Goal: Find specific page/section: Find specific page/section

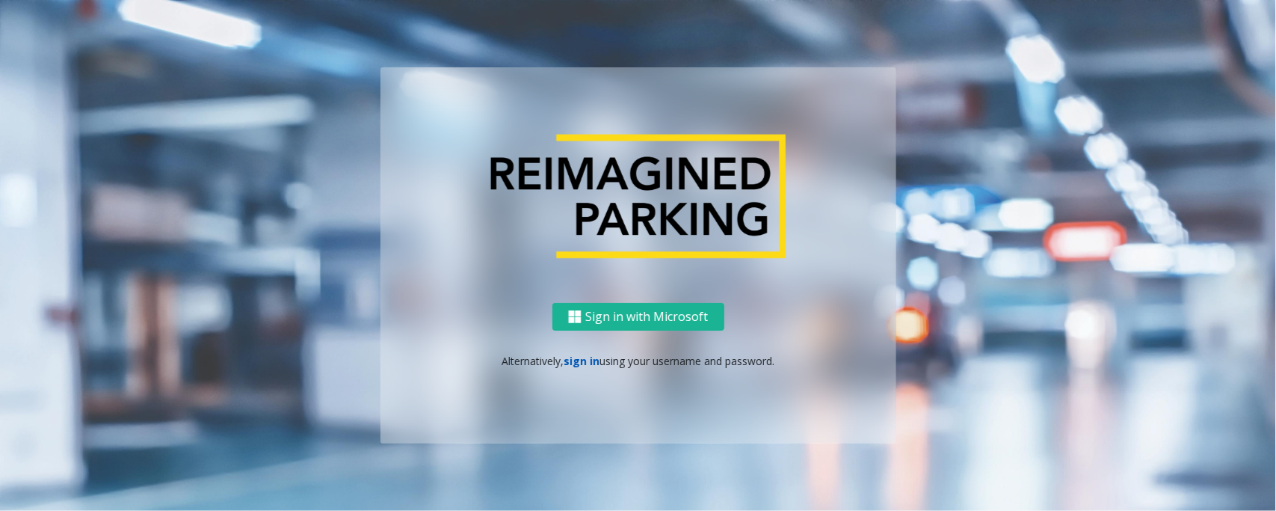
click at [593, 357] on link "sign in" at bounding box center [582, 361] width 36 height 14
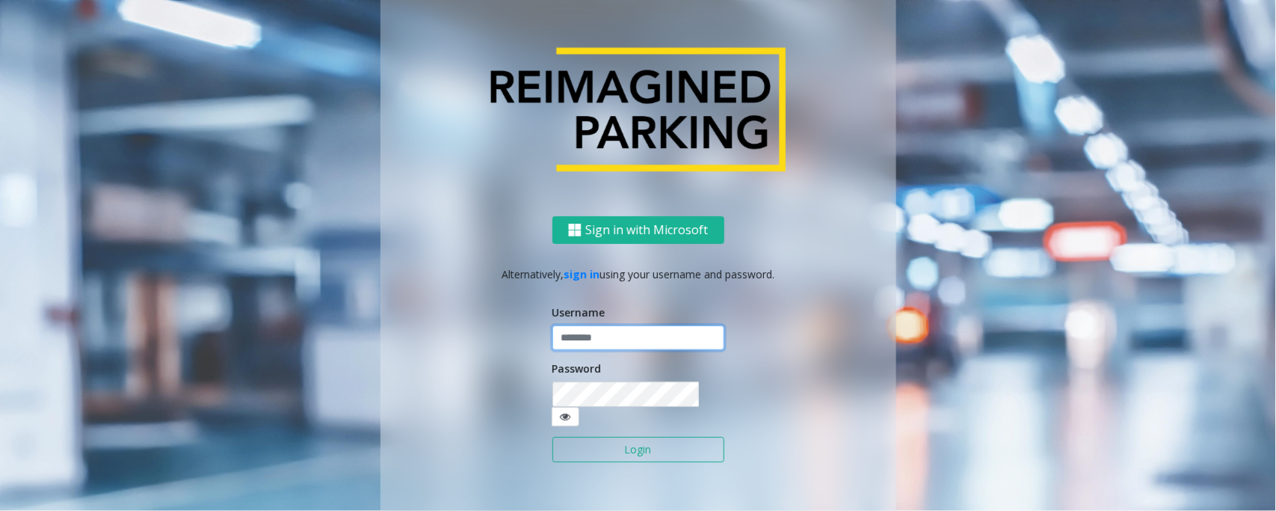
type input "*****"
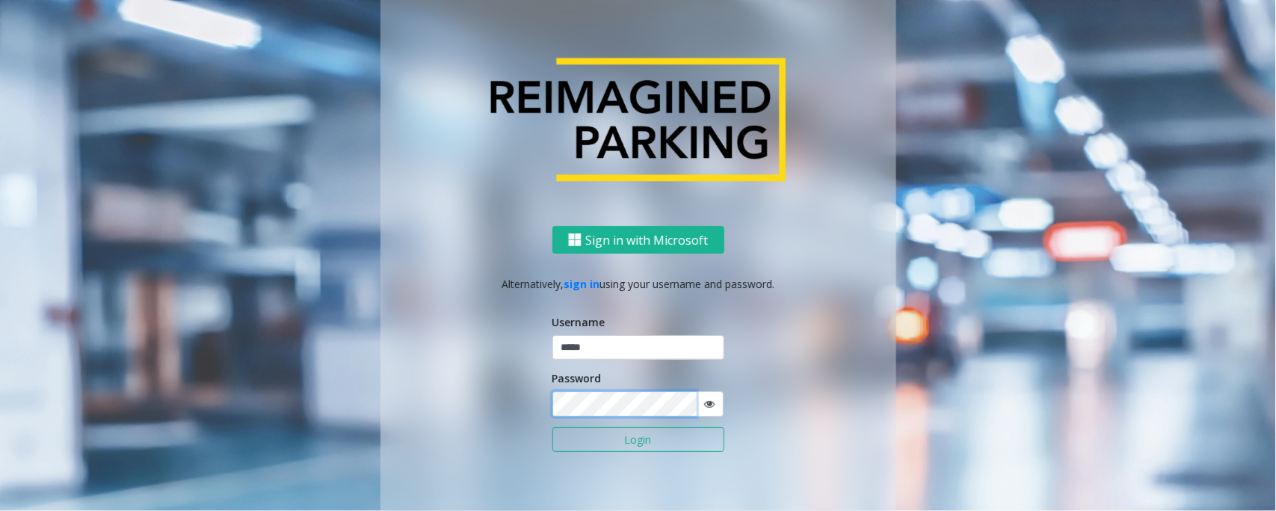
click at [553, 427] on button "Login" at bounding box center [639, 439] width 172 height 25
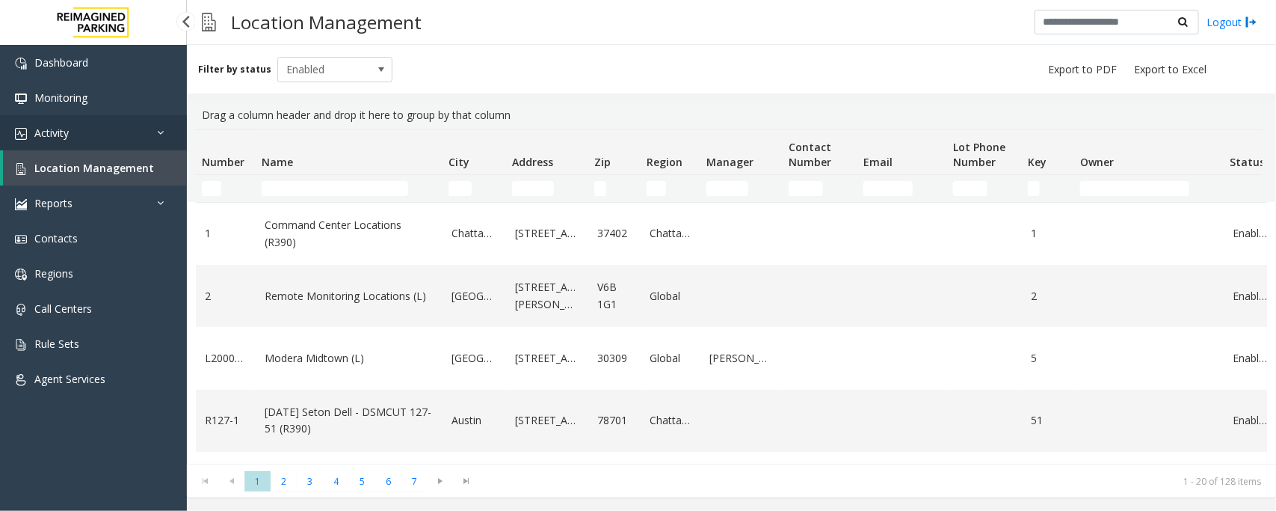
click at [66, 135] on span "Activity" at bounding box center [51, 133] width 34 height 14
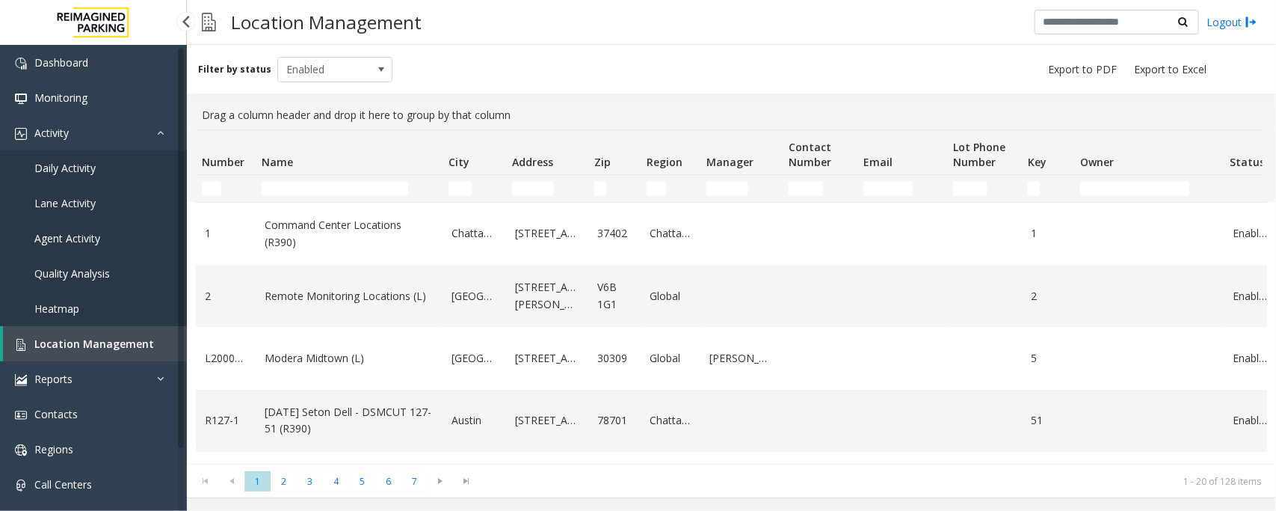
click at [83, 165] on span "Daily Activity" at bounding box center [64, 168] width 61 height 14
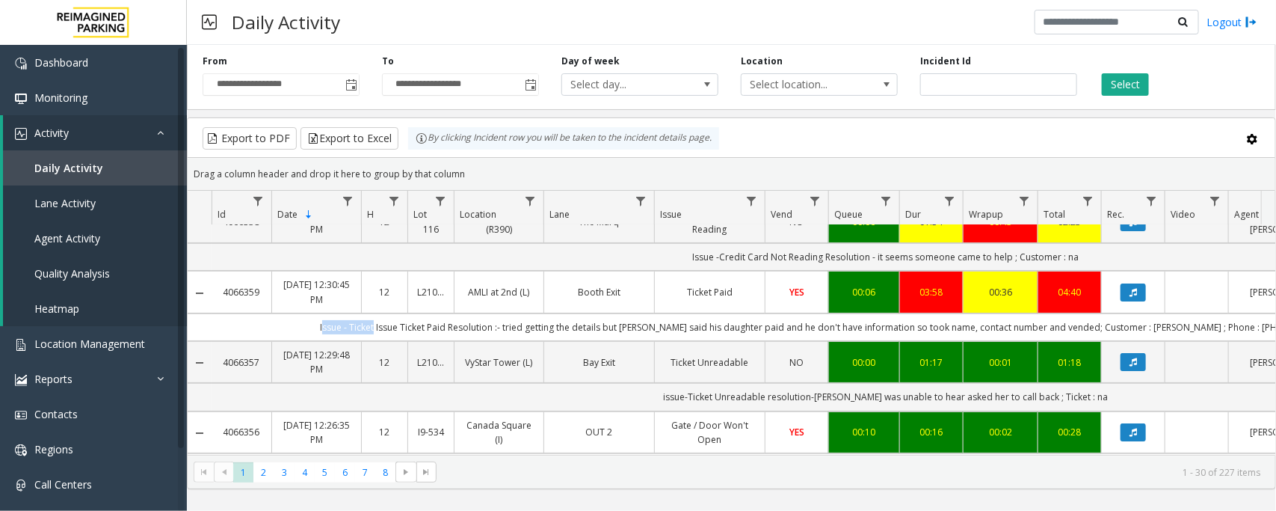
drag, startPoint x: 371, startPoint y: 328, endPoint x: 424, endPoint y: 331, distance: 53.2
click at [424, 331] on td "Issue - Ticket Issue Ticket Paid Resolution :- tried getting the details but [P…" at bounding box center [886, 327] width 1348 height 28
click at [449, 336] on td "Issue - Ticket Issue Ticket Paid Resolution :- tried getting the details but [P…" at bounding box center [886, 327] width 1348 height 28
drag, startPoint x: 431, startPoint y: 329, endPoint x: 499, endPoint y: 328, distance: 67.3
click at [499, 328] on td "Issue - Ticket Issue Ticket Paid Resolution :- tried getting the details but [P…" at bounding box center [886, 327] width 1348 height 28
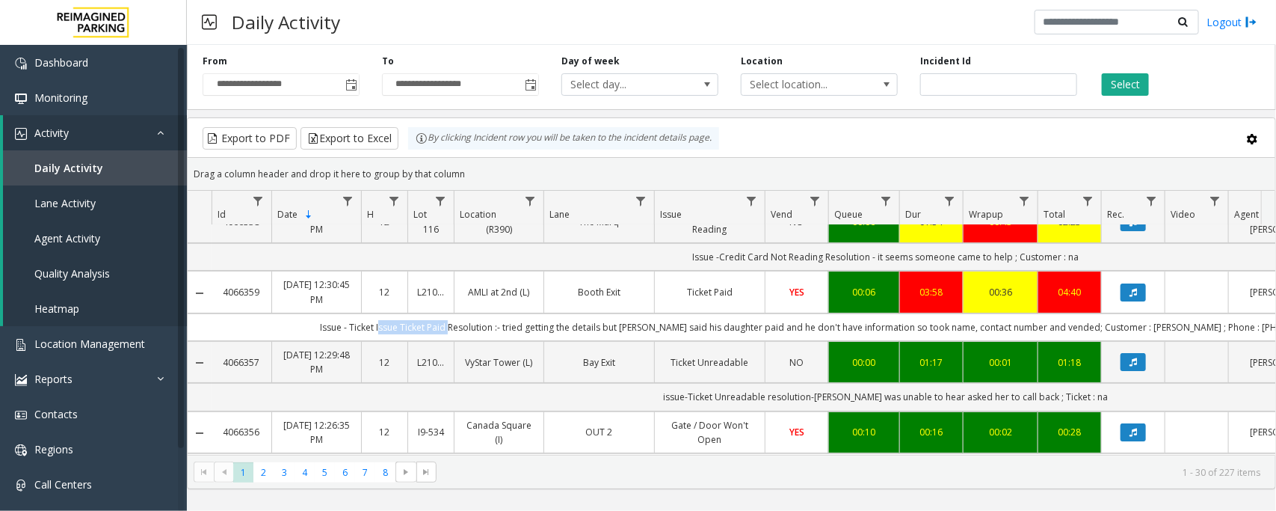
copy td "Issue Ticket Paid"
drag, startPoint x: 1161, startPoint y: 331, endPoint x: 1190, endPoint y: 330, distance: 29.2
click at [1190, 330] on td "Issue - Ticket Issue Ticket Paid Resolution :- tried getting the details but [P…" at bounding box center [886, 327] width 1348 height 28
copy td "[PERSON_NAME]"
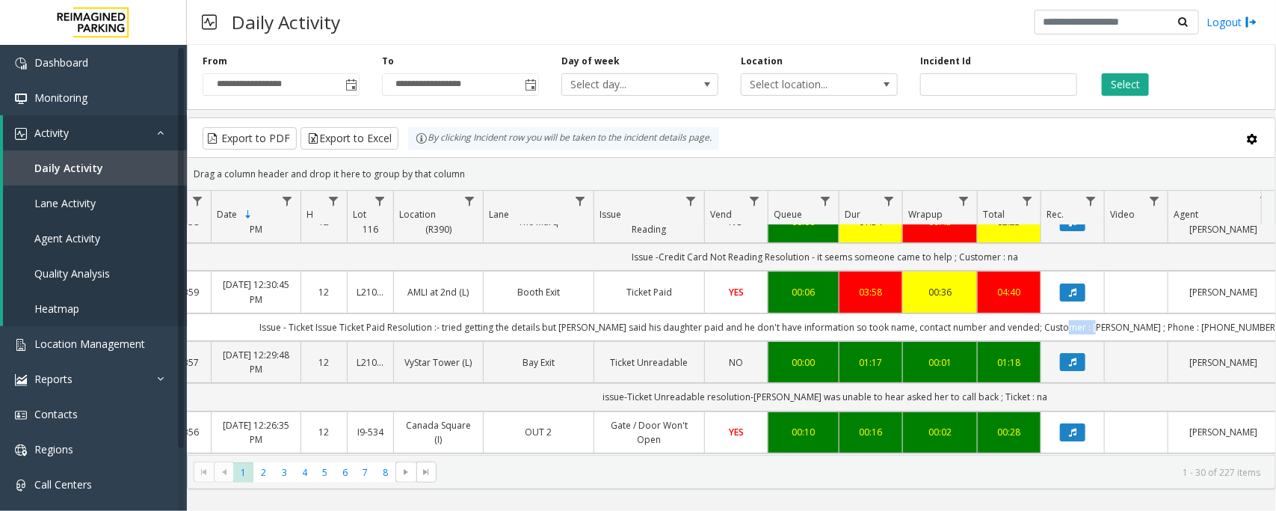
scroll to position [0, 92]
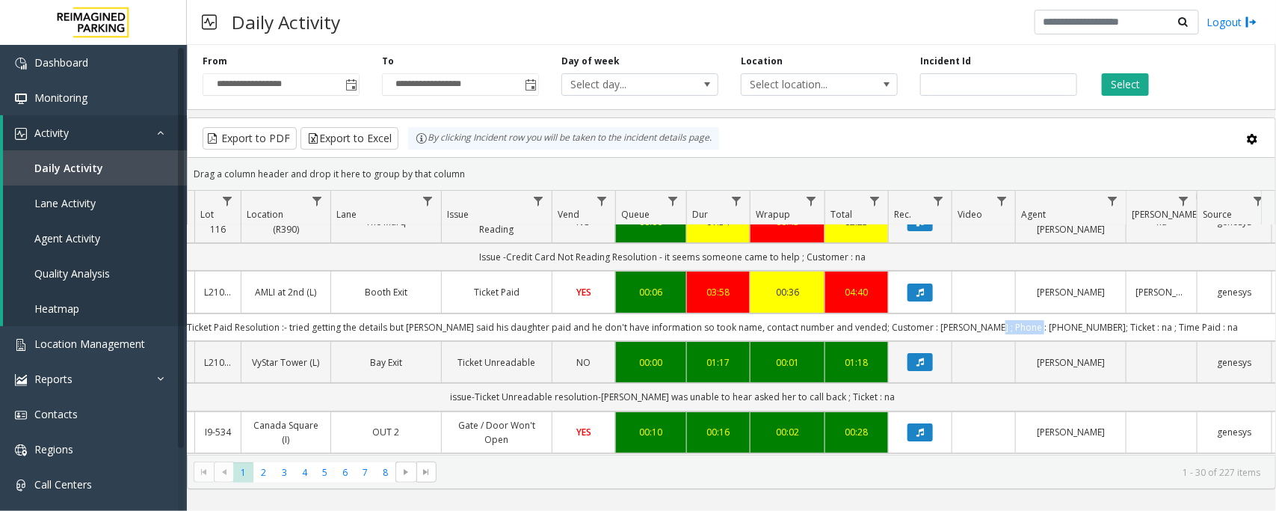
drag, startPoint x: 1071, startPoint y: 329, endPoint x: 1018, endPoint y: 329, distance: 53.1
click at [1018, 329] on td "Issue - Ticket Issue Ticket Paid Resolution :- tried getting the details but [P…" at bounding box center [673, 327] width 1348 height 28
copy td "9364141049"
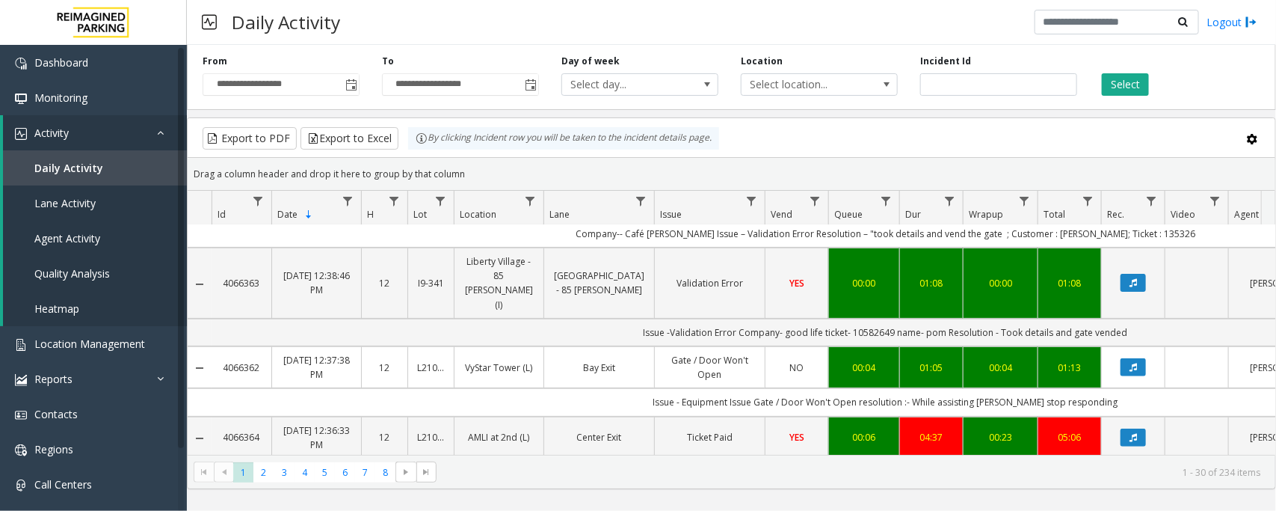
scroll to position [0, 0]
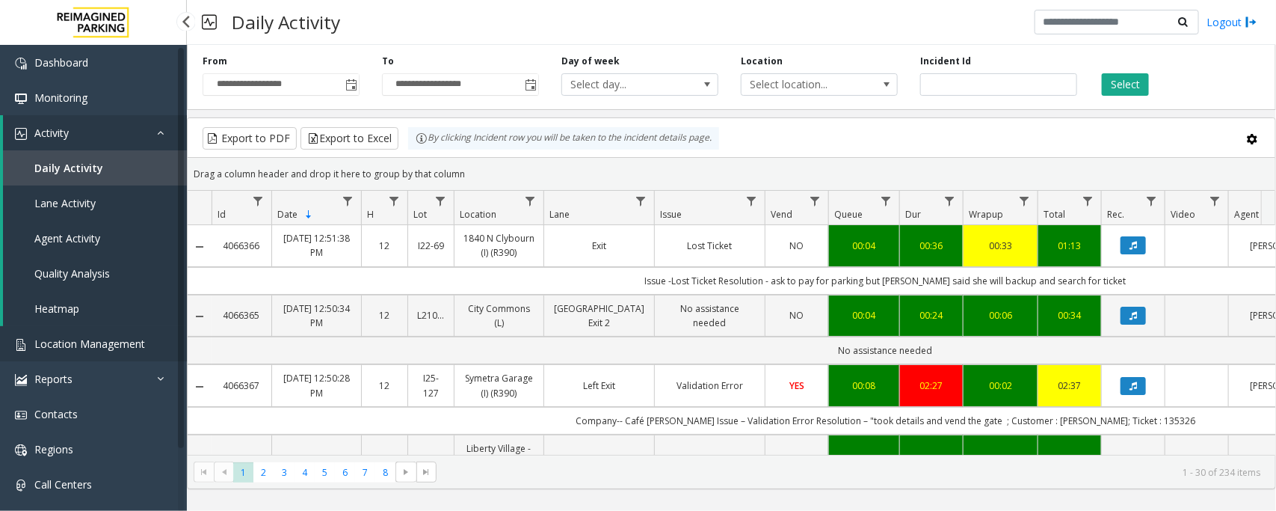
click at [102, 339] on span "Location Management" at bounding box center [89, 343] width 111 height 14
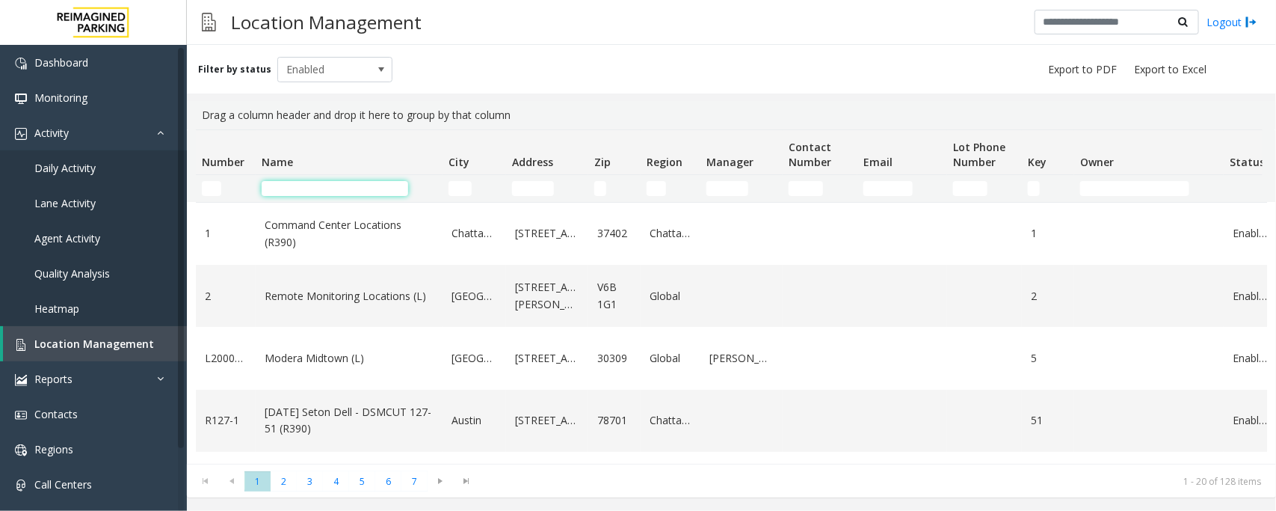
click at [305, 191] on input "Name Filter" at bounding box center [335, 188] width 147 height 15
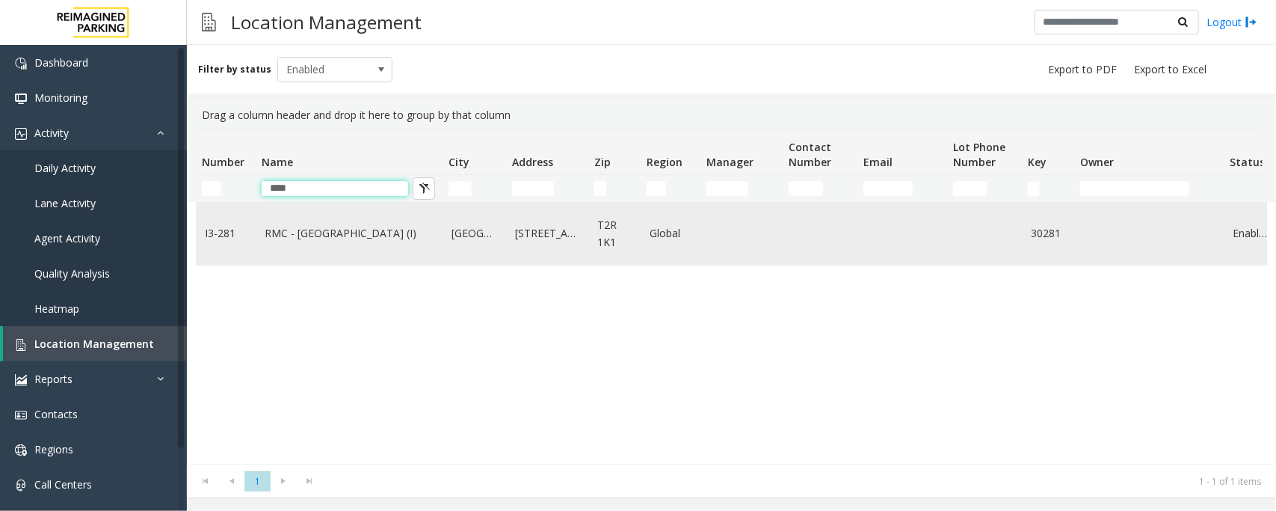
type input "****"
click at [318, 236] on link "RMC - [GEOGRAPHIC_DATA] (I)" at bounding box center [349, 233] width 169 height 16
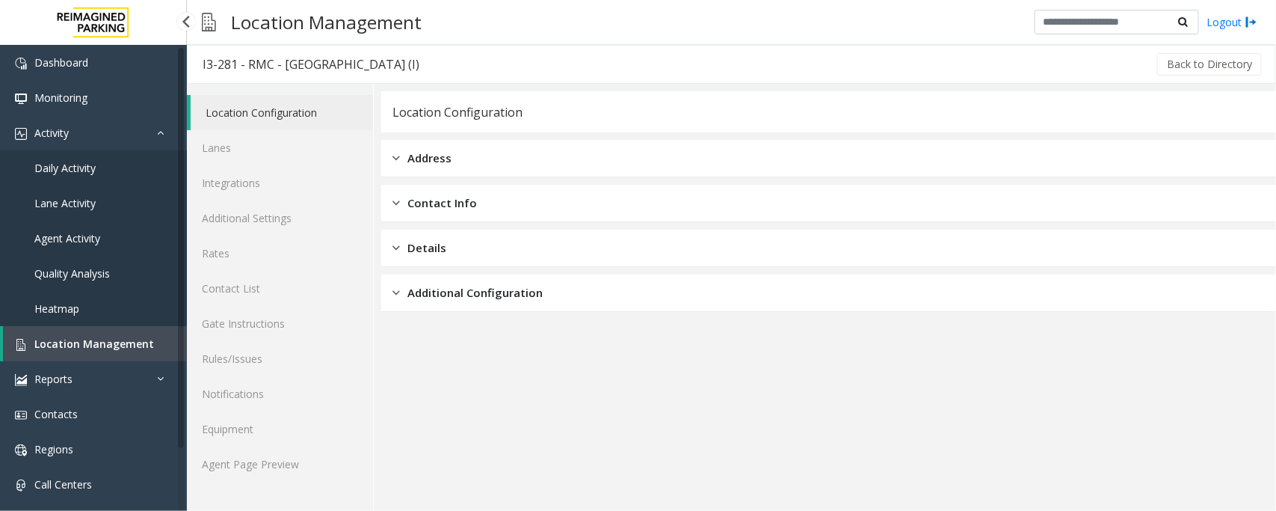
click at [34, 337] on link "Location Management" at bounding box center [95, 343] width 184 height 35
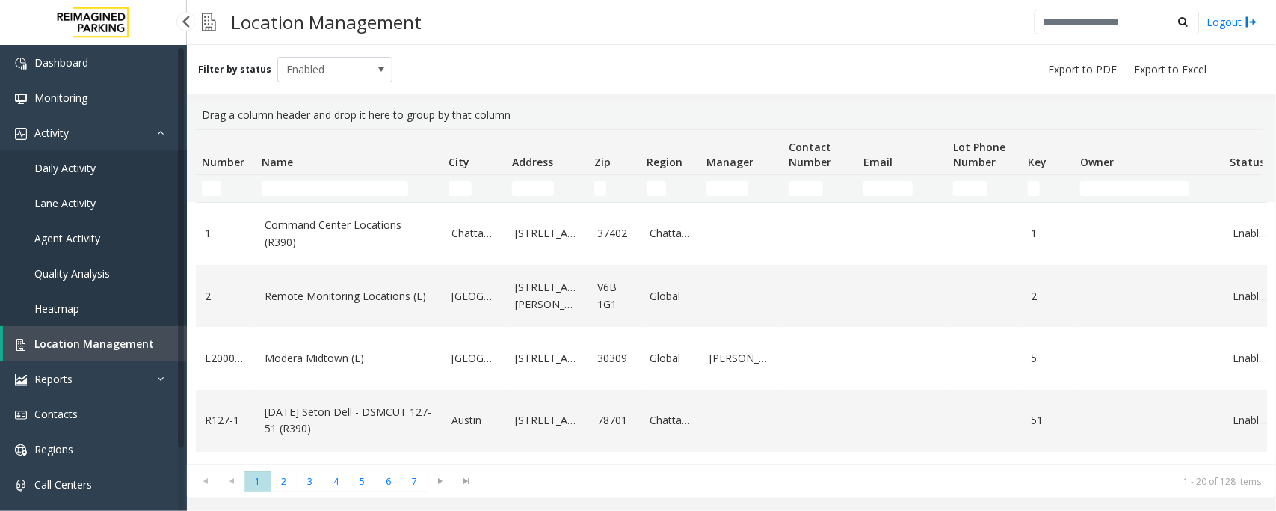
click at [109, 331] on link "Location Management" at bounding box center [95, 343] width 184 height 35
click at [109, 338] on span "Location Management" at bounding box center [94, 343] width 120 height 14
